Goal: Information Seeking & Learning: Learn about a topic

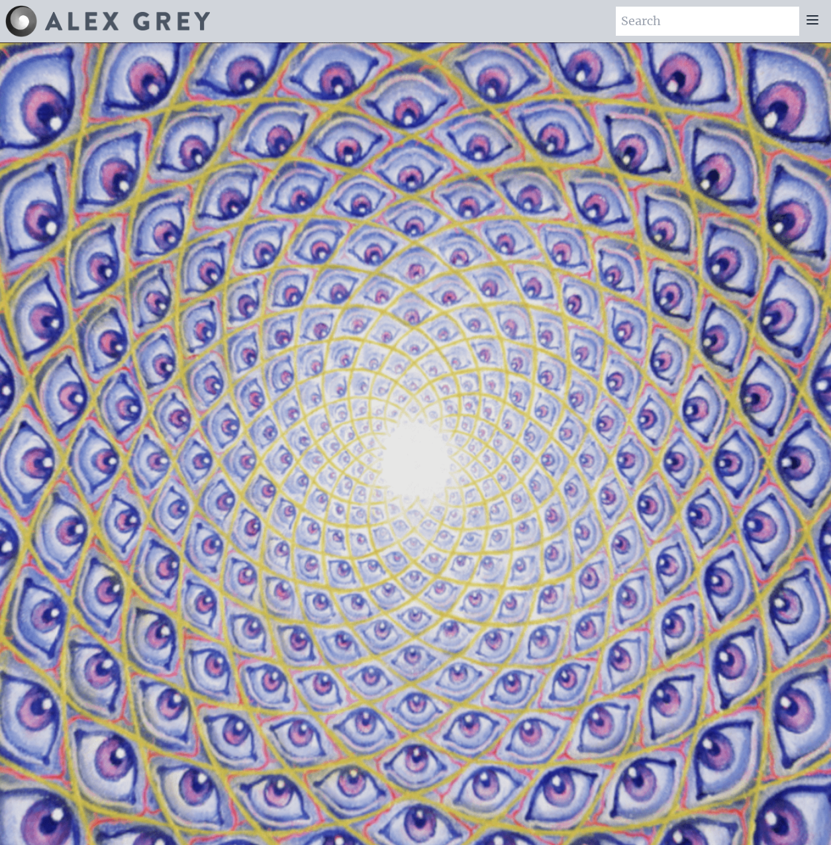
click at [679, 30] on input "search" at bounding box center [707, 21] width 183 height 29
type input "lateralus"
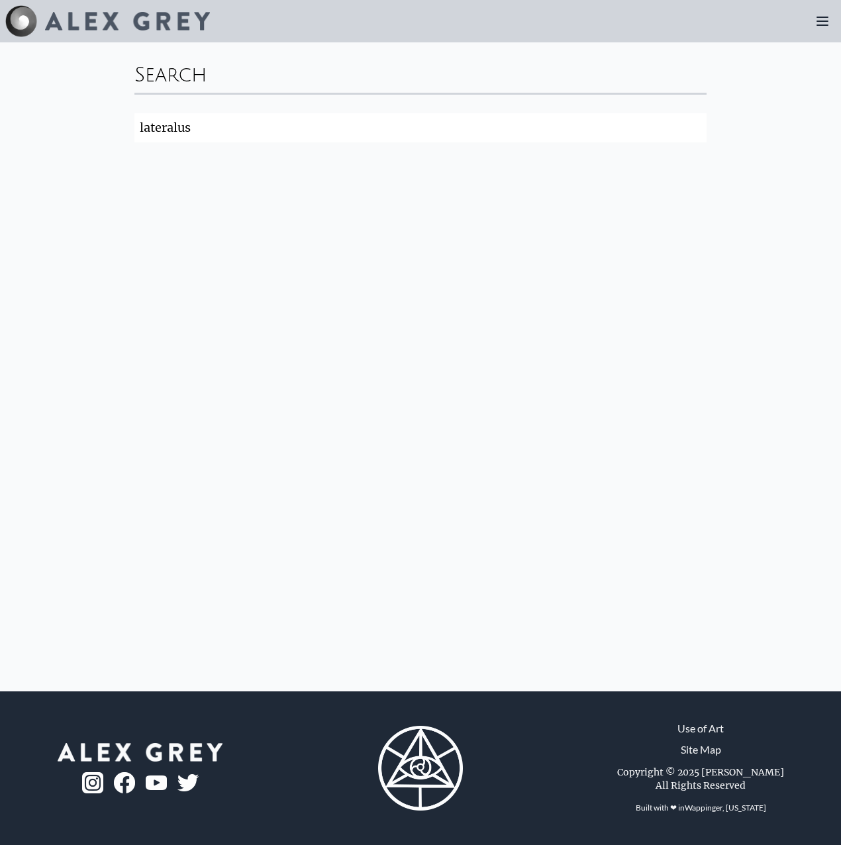
click at [75, 17] on img at bounding box center [127, 21] width 165 height 19
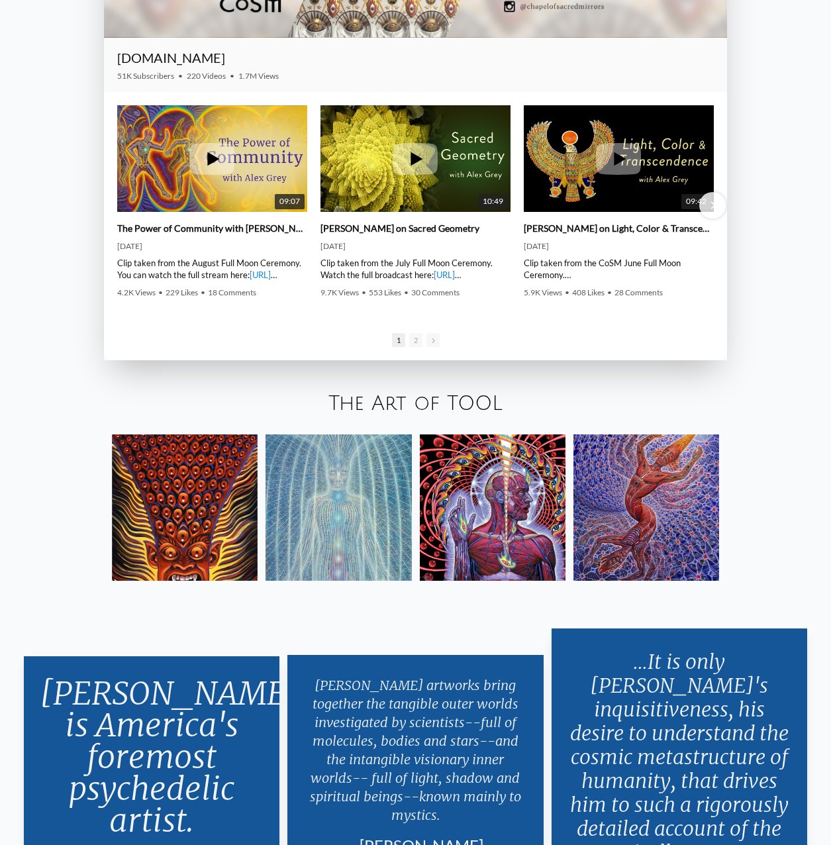
scroll to position [2206, 0]
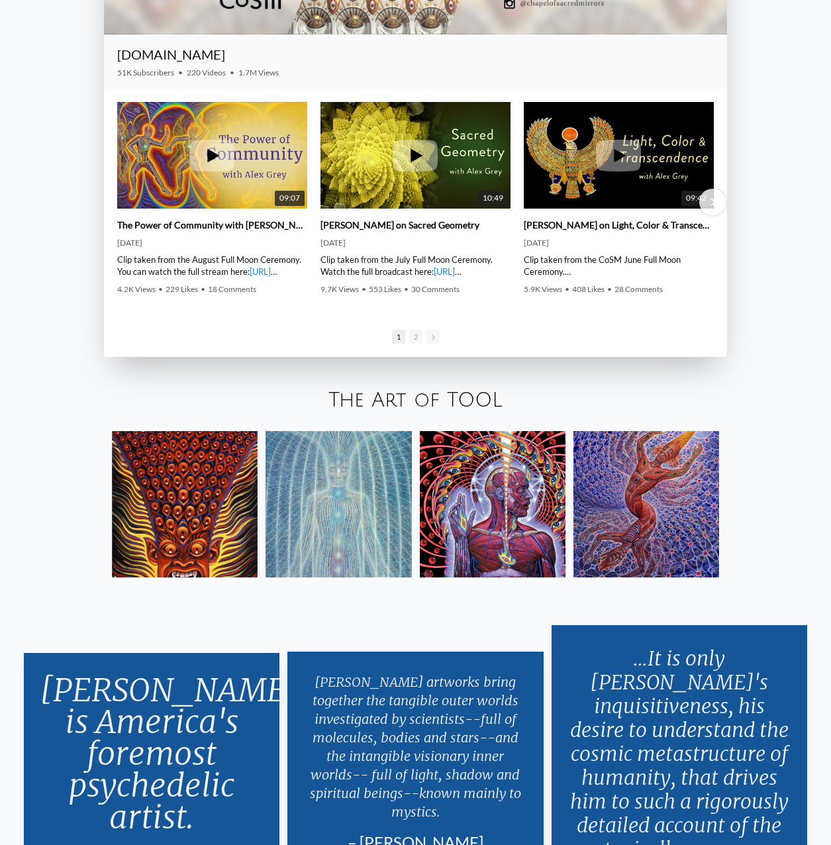
click at [447, 404] on link "The Art of TOOL" at bounding box center [415, 400] width 174 height 22
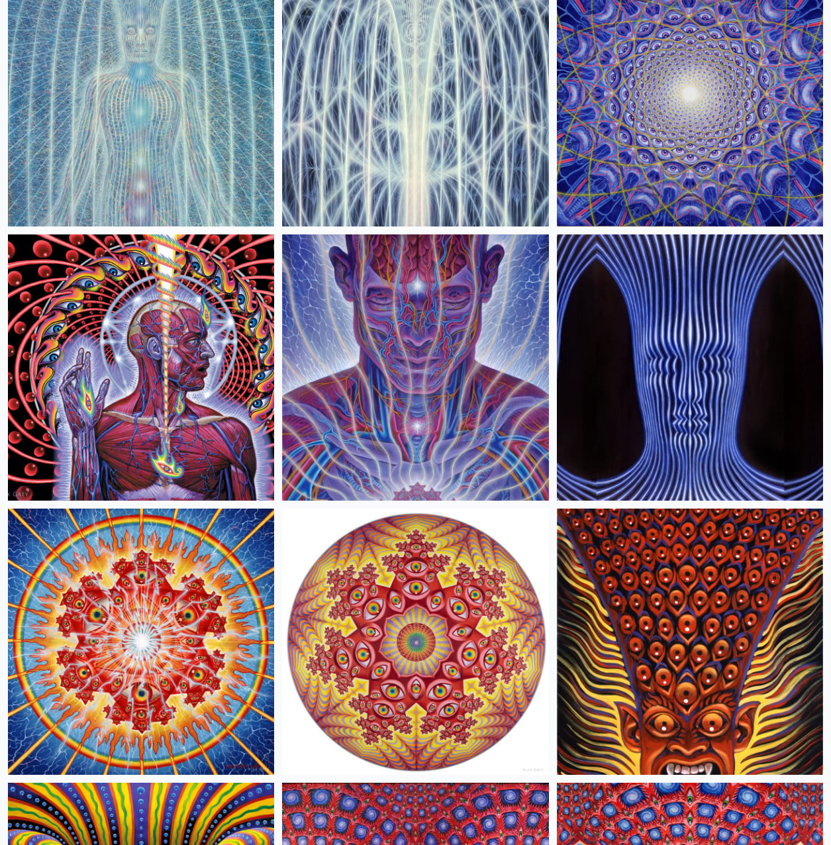
scroll to position [461, 0]
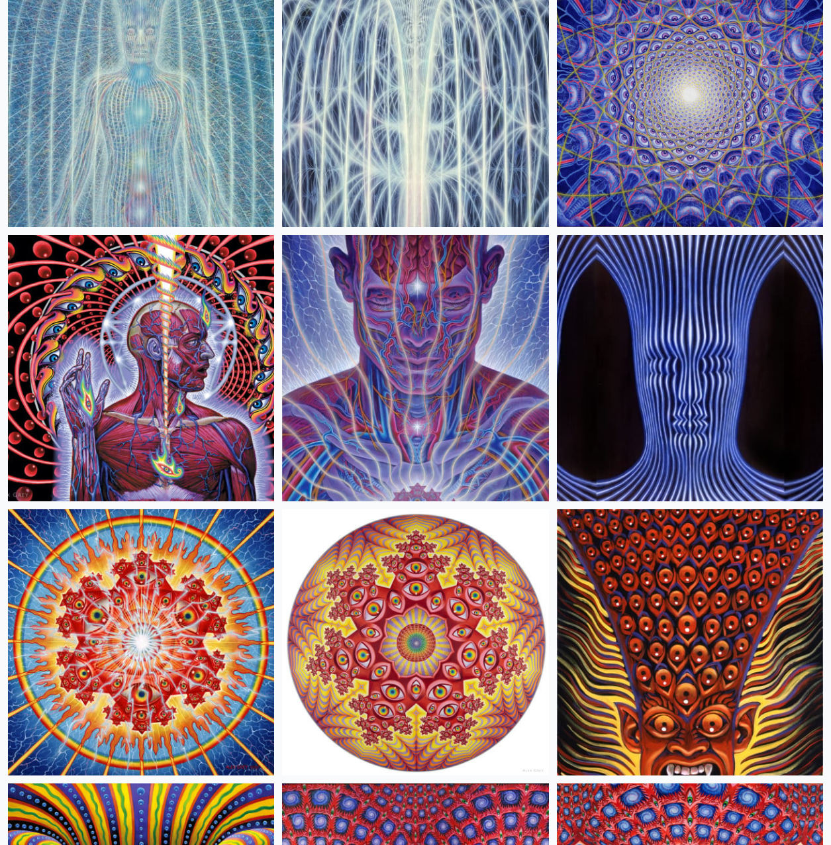
click at [110, 275] on img at bounding box center [141, 368] width 266 height 266
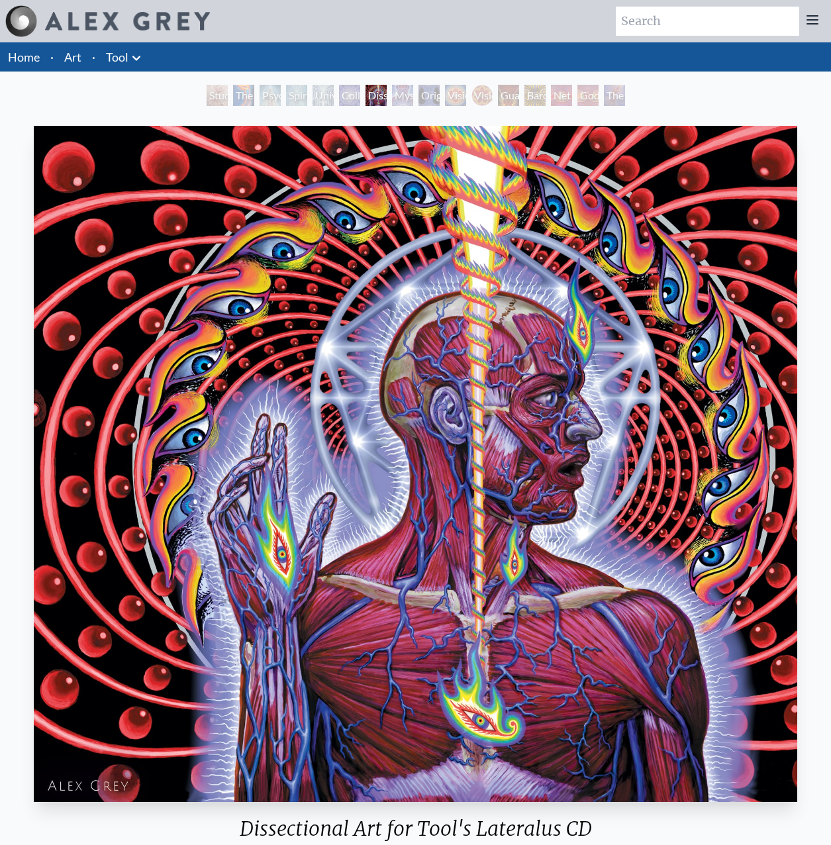
click at [351, 291] on img "7 / 16" at bounding box center [415, 464] width 763 height 676
click at [406, 102] on div "Mystic Eye" at bounding box center [402, 95] width 21 height 21
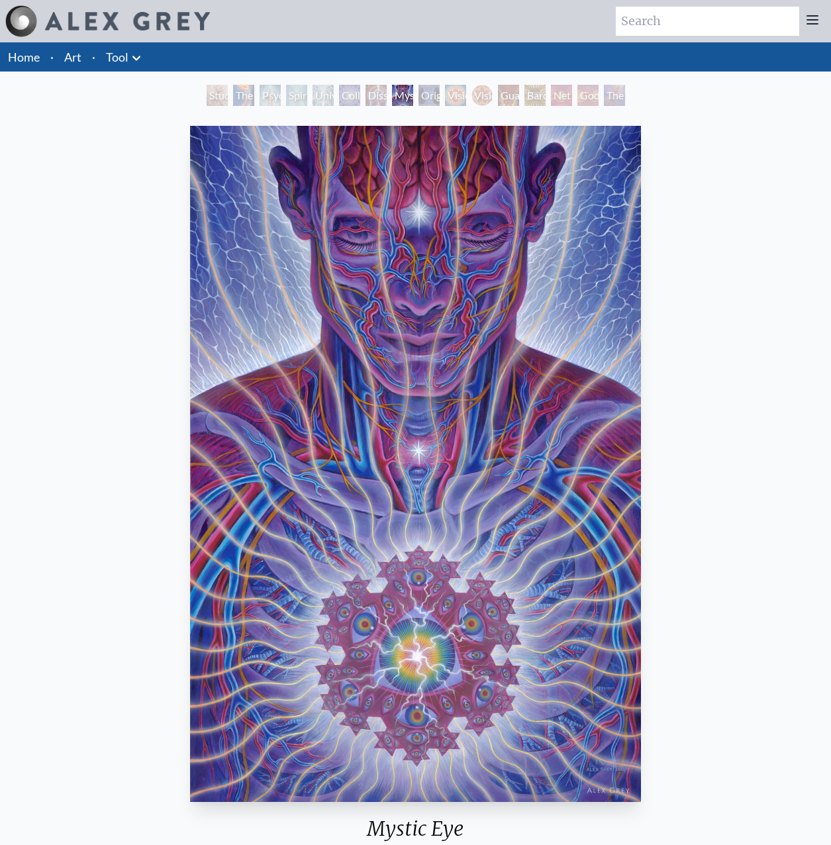
click at [206, 99] on div "Study for the Great Turn" at bounding box center [216, 95] width 21 height 21
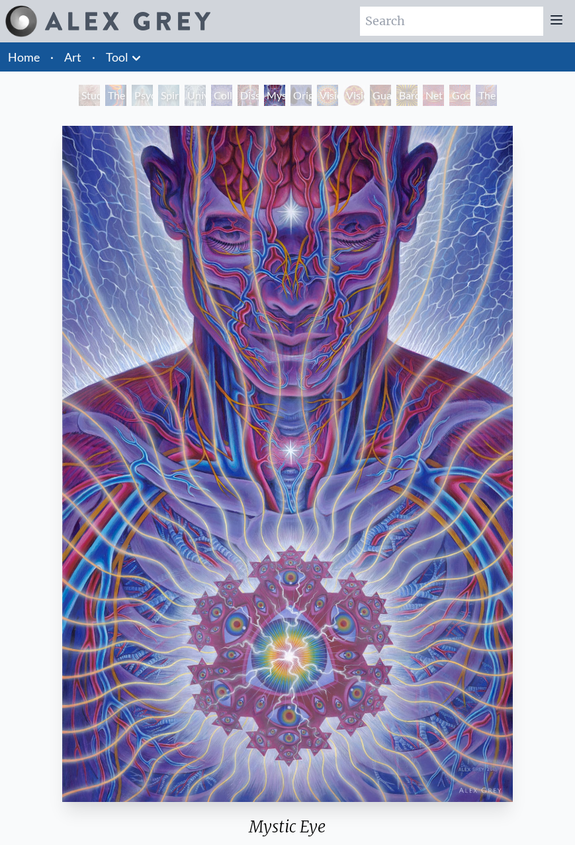
click at [430, 354] on img "8 / 16" at bounding box center [287, 464] width 451 height 676
